Goal: Communication & Community: Answer question/provide support

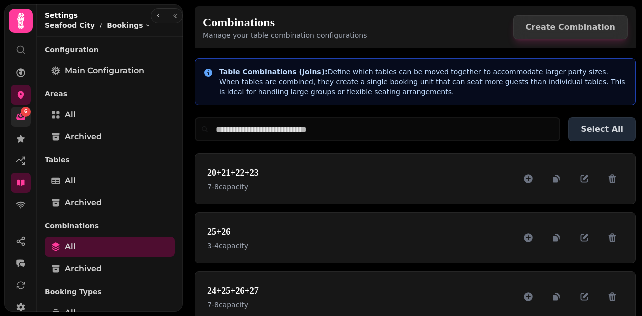
click at [27, 115] on div "6" at bounding box center [26, 112] width 10 height 10
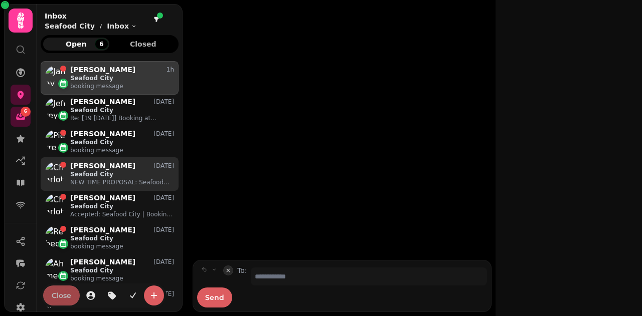
scroll to position [239, 130]
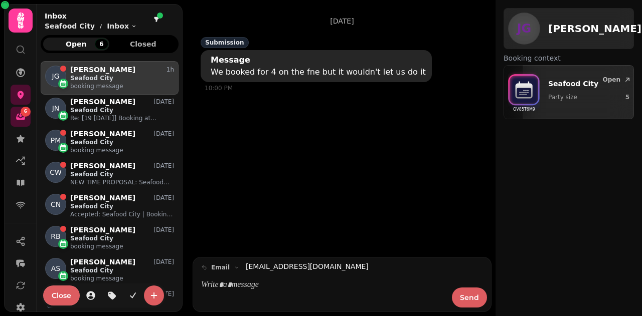
click at [280, 74] on div "We booked for 4 on the fne but it wouldn't let us do it" at bounding box center [318, 72] width 215 height 12
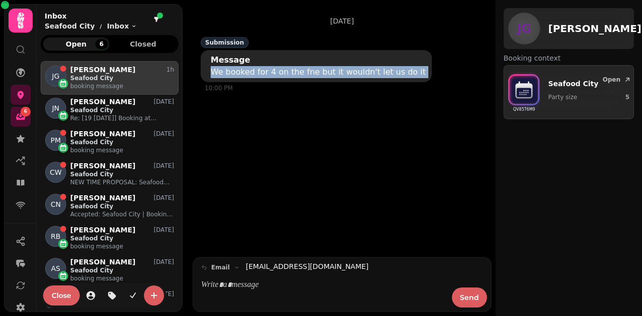
click at [280, 74] on div "We booked for 4 on the fne but it wouldn't let us do it" at bounding box center [318, 72] width 215 height 12
click at [286, 73] on div "We booked for 4 on the fne but it wouldn't let us do it" at bounding box center [318, 72] width 215 height 12
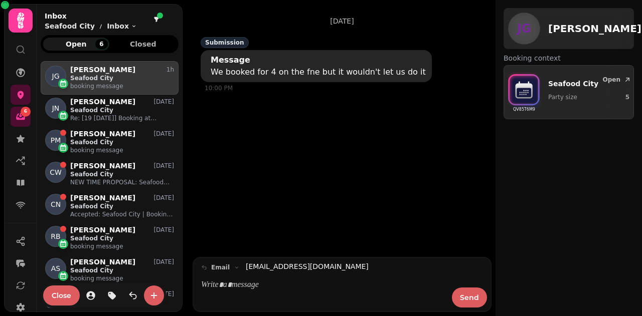
click at [277, 284] on p at bounding box center [323, 286] width 245 height 12
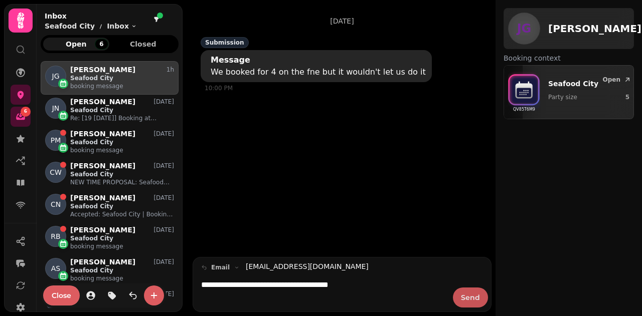
click at [478, 299] on span "Send" at bounding box center [470, 297] width 19 height 7
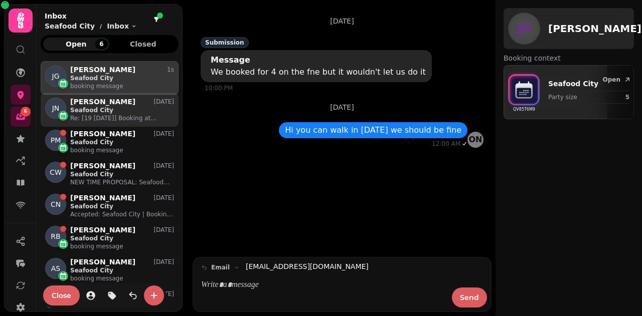
click at [133, 114] on p "Re: [19 [DATE]] Booking at [GEOGRAPHIC_DATA] for 7 people" at bounding box center [122, 118] width 104 height 8
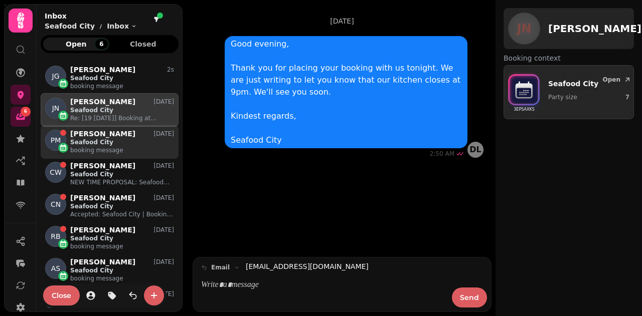
click at [128, 136] on div "[PERSON_NAME] [DATE]" at bounding box center [122, 134] width 104 height 9
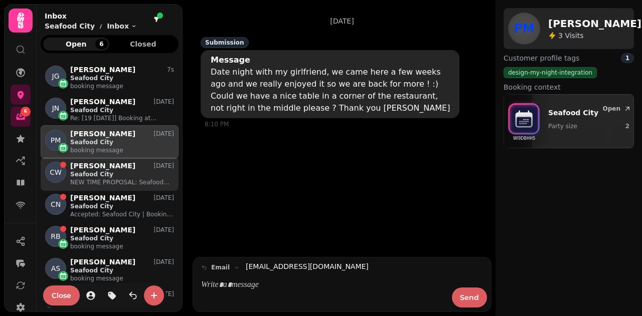
click at [114, 180] on p "NEW TIME PROPOSAL: Seafood City | Booking for [GEOGRAPHIC_DATA]" at bounding box center [122, 182] width 104 height 8
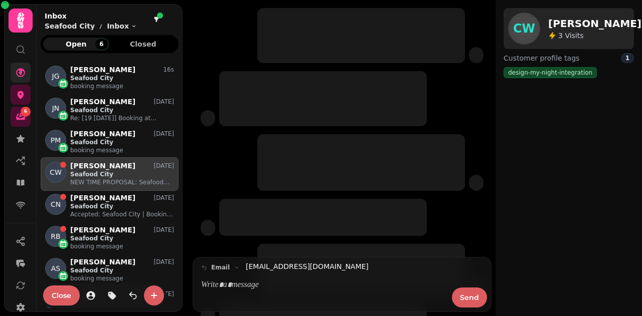
click at [23, 74] on icon at bounding box center [21, 73] width 10 height 10
